Goal: Task Accomplishment & Management: Complete application form

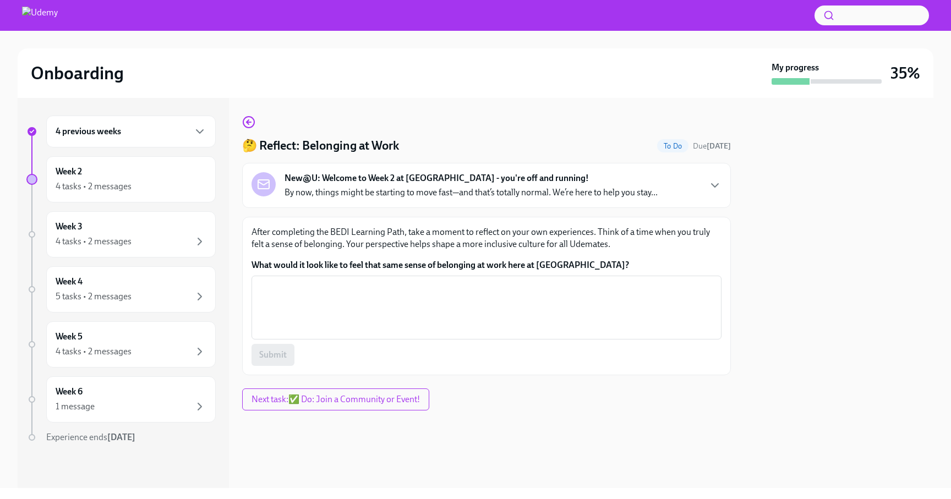
click at [345, 194] on p "By now, things might be starting to move fast—and that’s totally normal. We’re …" at bounding box center [471, 193] width 373 height 12
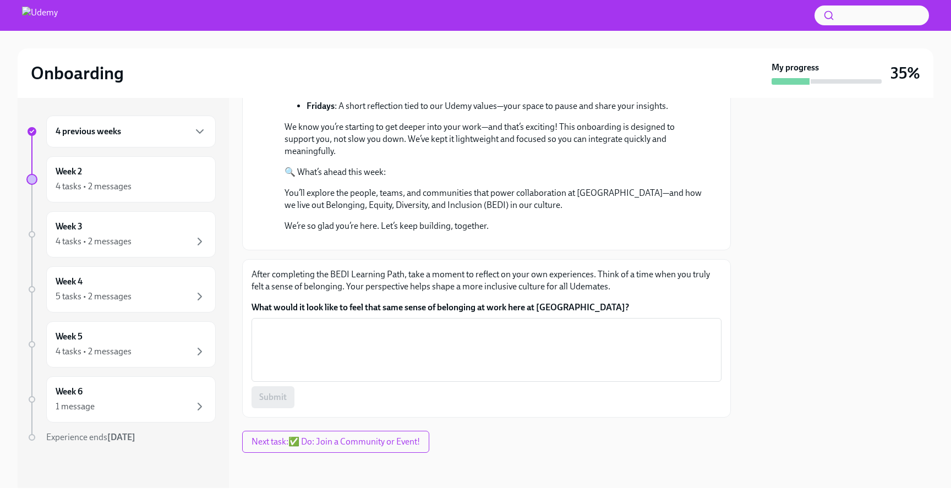
scroll to position [407, 0]
click at [196, 132] on icon "button" at bounding box center [199, 131] width 13 height 13
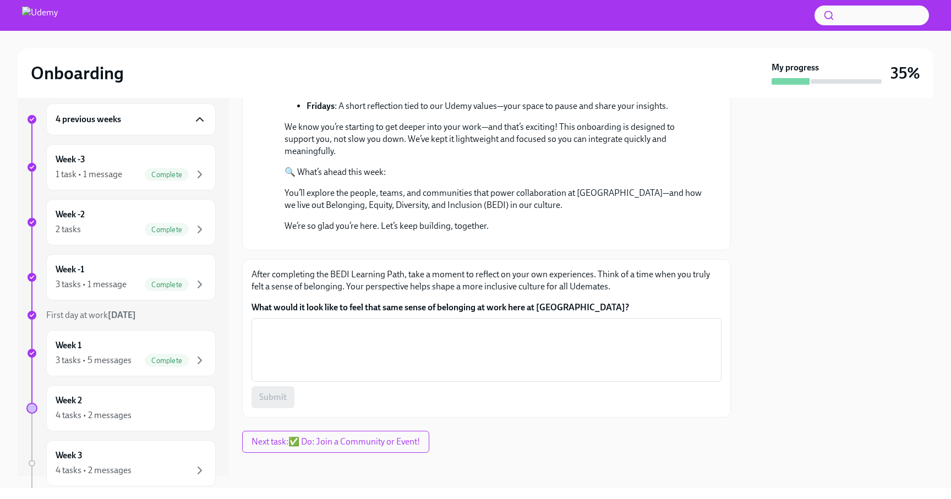
scroll to position [8, 0]
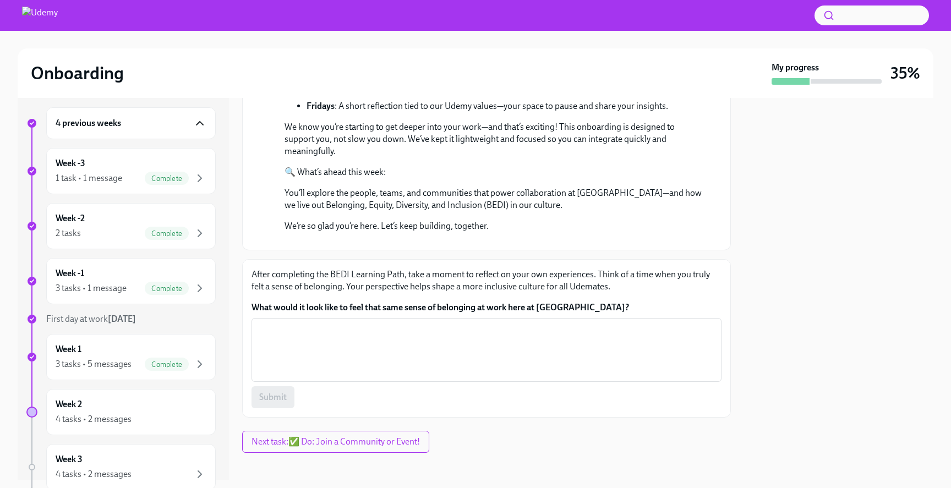
click at [199, 128] on icon "button" at bounding box center [199, 123] width 13 height 13
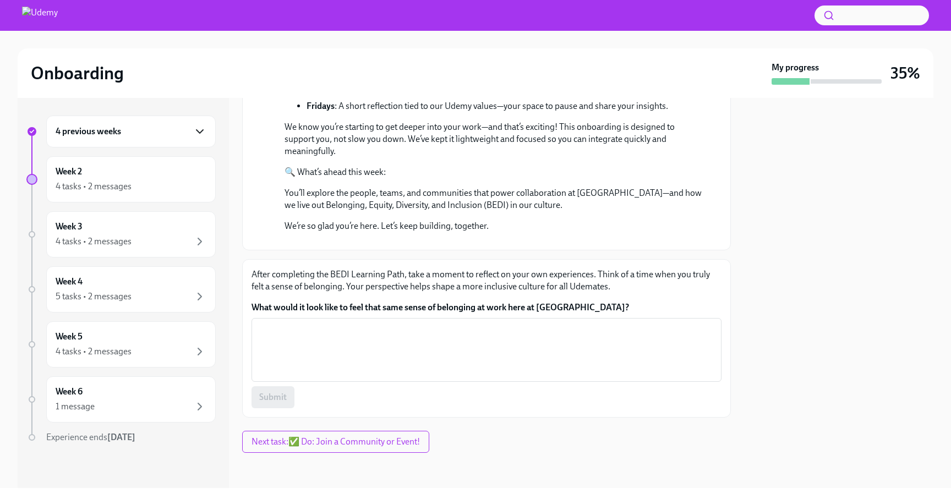
scroll to position [407, 0]
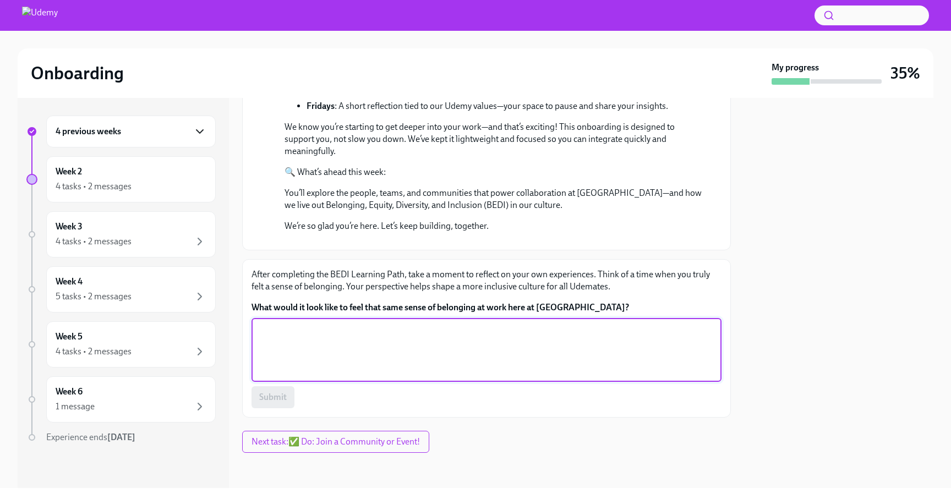
click at [353, 328] on textarea "What would it look like to feel that same sense of belonging at work here at [G…" at bounding box center [486, 350] width 457 height 53
click at [346, 375] on textarea "What would it look like to feel that same sense of belonging at work here at [G…" at bounding box center [486, 350] width 457 height 53
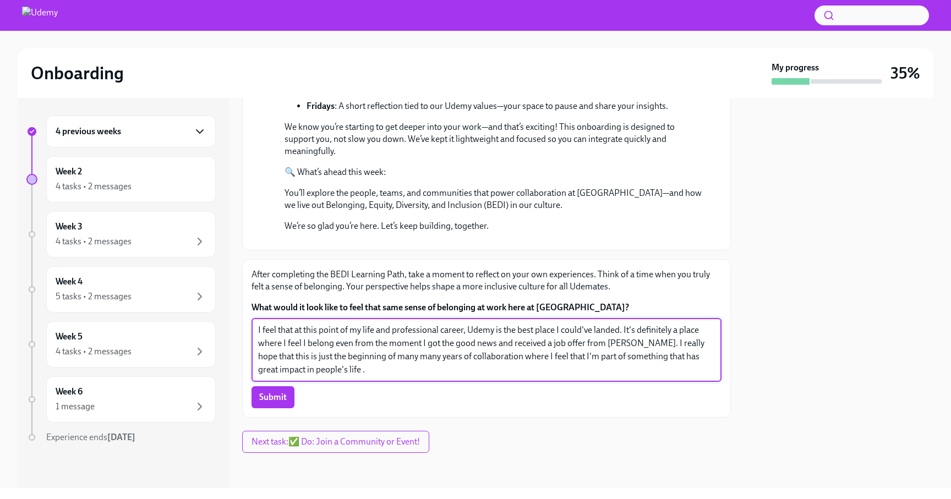
click at [389, 362] on textarea "I feel that at this point of my life and professional career, Udemy is the best…" at bounding box center [486, 350] width 457 height 53
click at [306, 372] on textarea "I feel that at this point of my life and professional career, Udemy is the best…" at bounding box center [486, 350] width 457 height 53
type textarea "I feel that at this point of my life and professional career, Udemy is the best…"
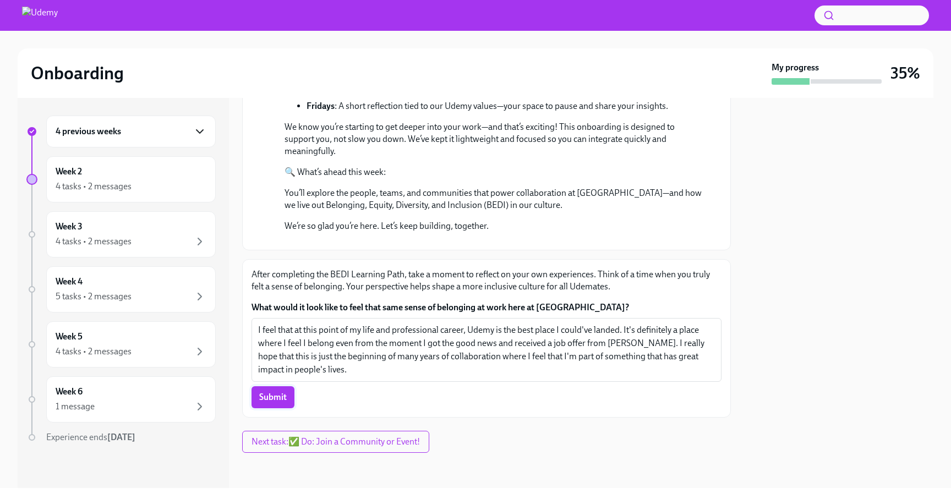
click at [278, 396] on span "Submit" at bounding box center [273, 397] width 28 height 11
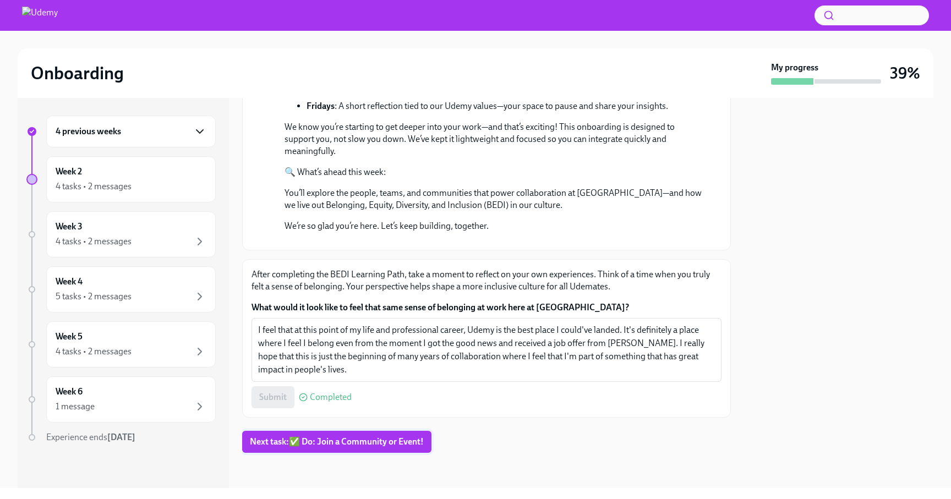
click at [360, 440] on span "Next task : ✅ Do: Join a Community or Event!" at bounding box center [337, 441] width 174 height 11
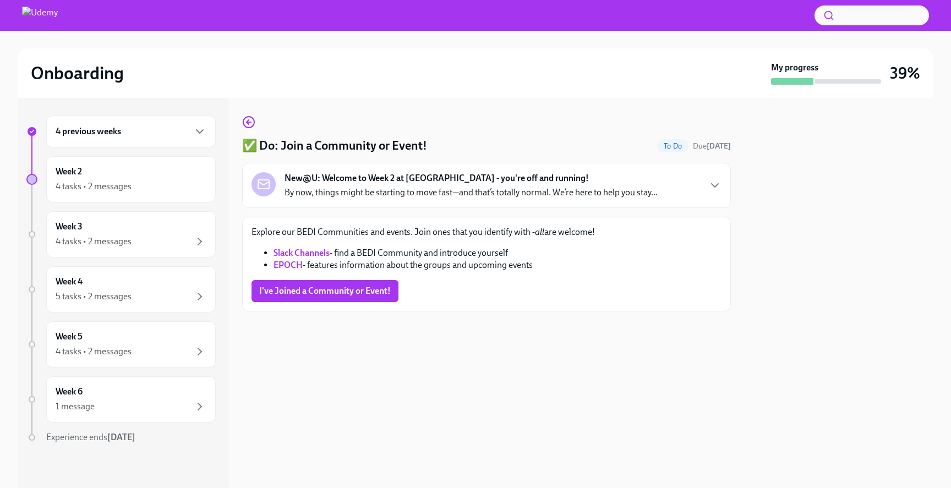
click at [293, 263] on strong "EPOCH" at bounding box center [288, 265] width 29 height 10
click at [338, 287] on span "I've Joined a Community or Event!" at bounding box center [325, 291] width 132 height 11
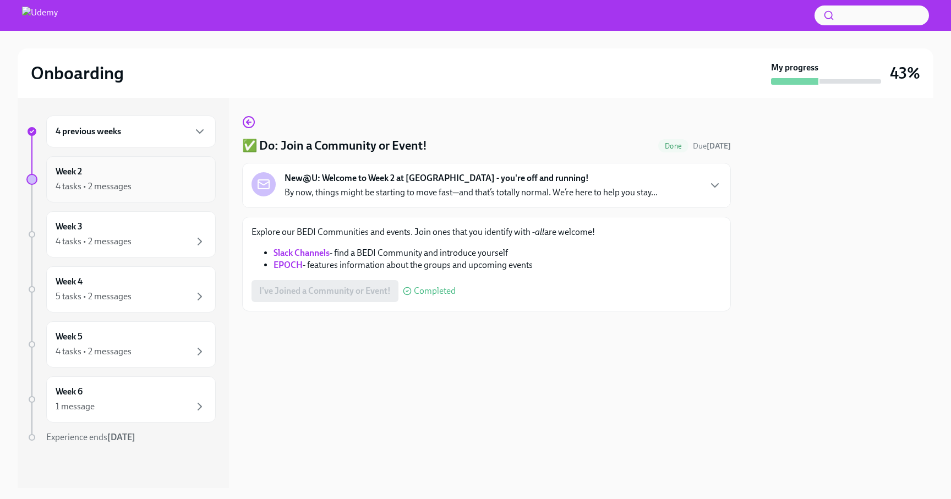
click at [154, 179] on div "Week 2 4 tasks • 2 messages" at bounding box center [131, 180] width 151 height 28
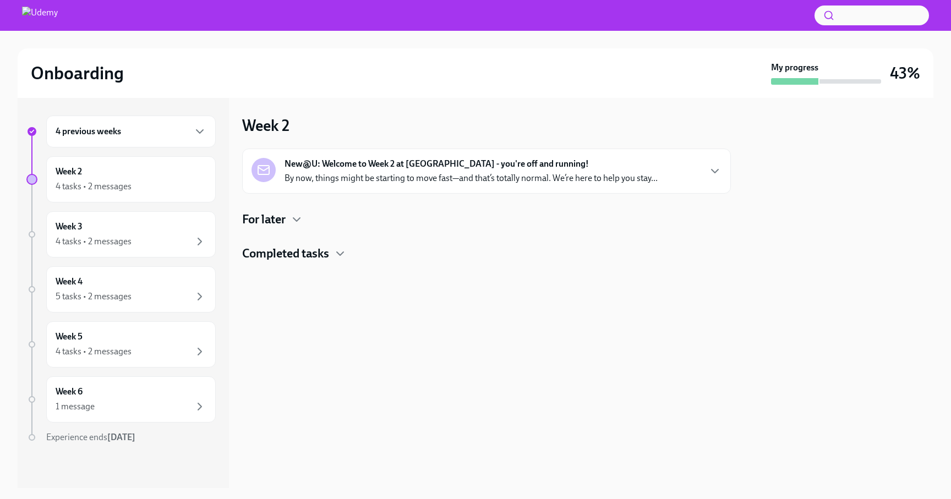
click at [271, 223] on h4 "For later" at bounding box center [263, 219] width 43 height 17
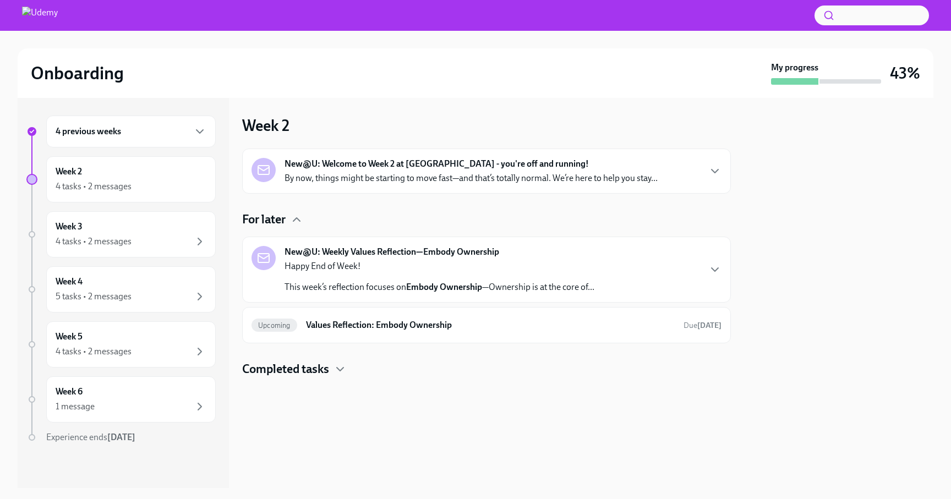
click at [315, 369] on h4 "Completed tasks" at bounding box center [285, 369] width 87 height 17
click at [196, 240] on icon "button" at bounding box center [199, 241] width 13 height 13
